Goal: Task Accomplishment & Management: Complete application form

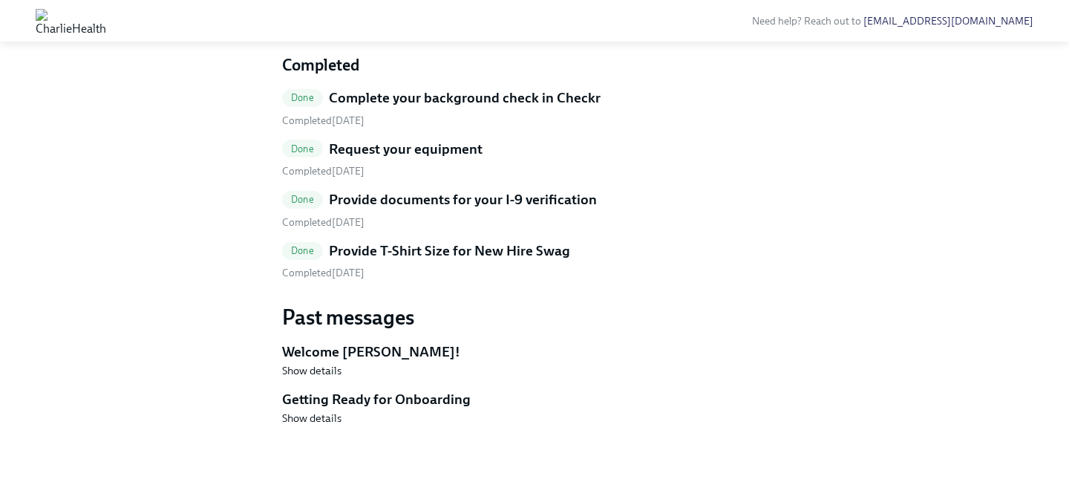
scroll to position [1269, 0]
click at [516, 260] on h5 "Provide T-Shirt Size for New Hire Swag" at bounding box center [449, 250] width 241 height 19
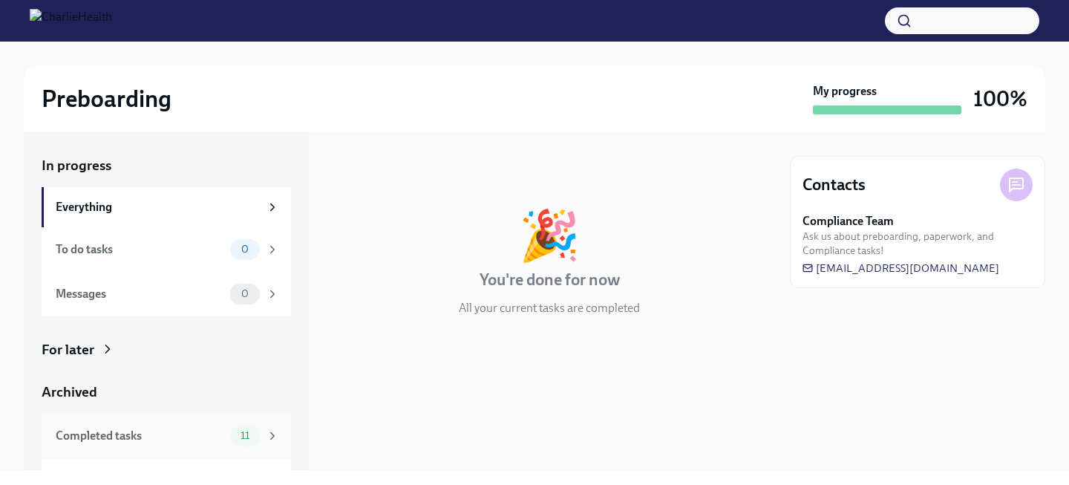
click at [241, 433] on span "11" at bounding box center [245, 435] width 27 height 11
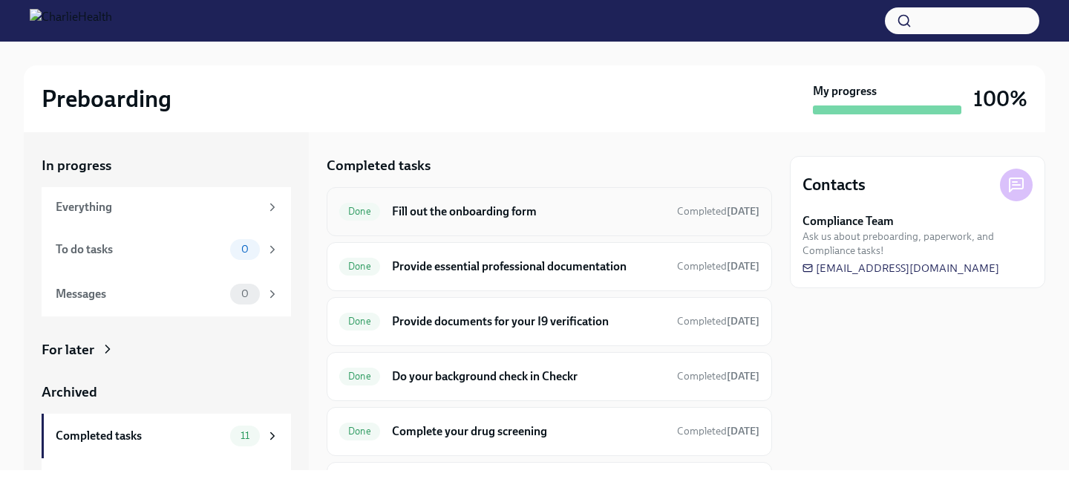
click at [416, 220] on div "Done Fill out the onboarding form Completed 13 days ago" at bounding box center [549, 212] width 420 height 24
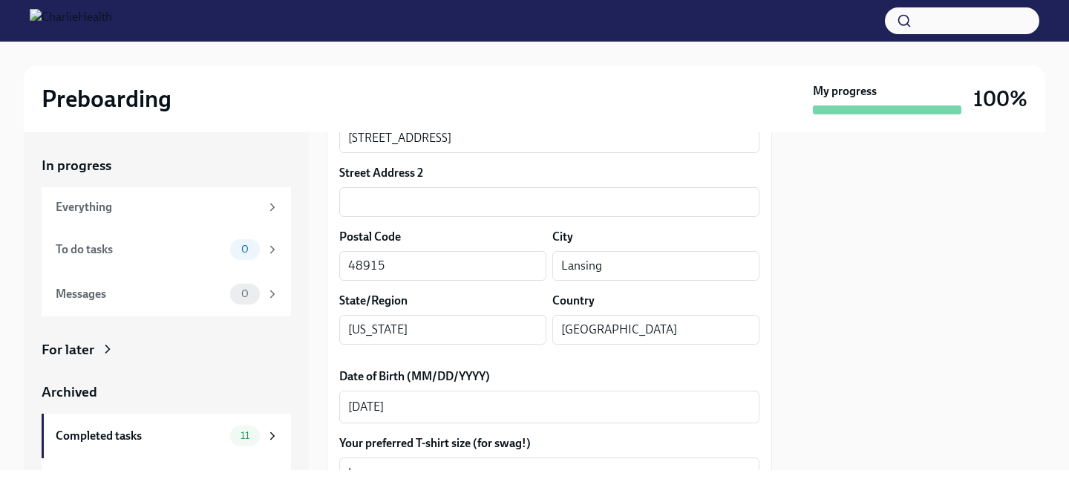
scroll to position [657, 0]
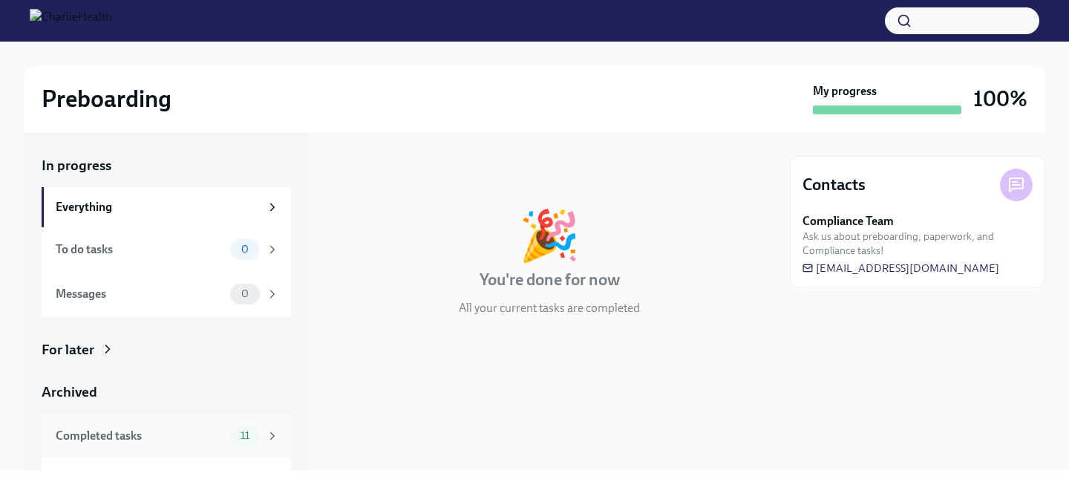
click at [188, 419] on div "Completed tasks 11" at bounding box center [166, 435] width 249 height 45
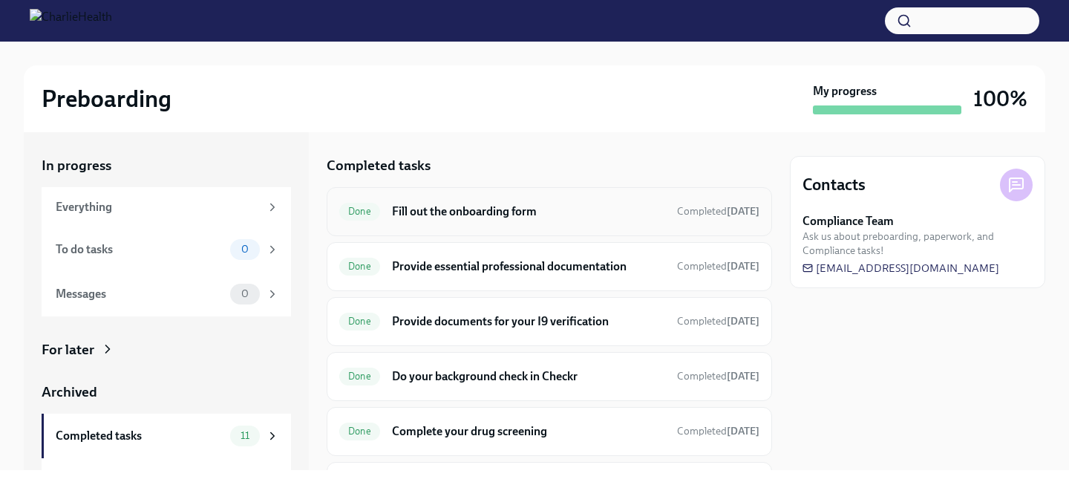
click at [460, 216] on h6 "Fill out the onboarding form" at bounding box center [528, 211] width 273 height 16
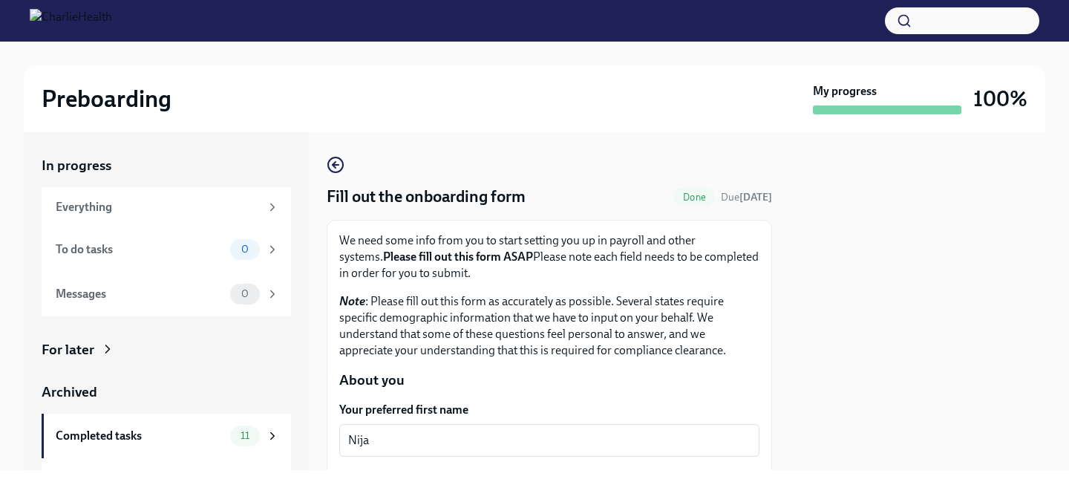
scroll to position [611, 0]
